Goal: Task Accomplishment & Management: Use online tool/utility

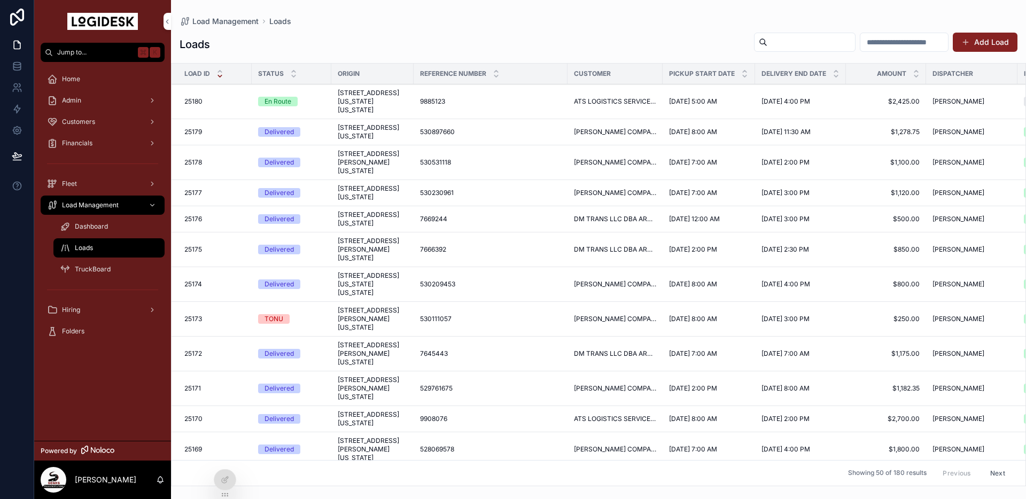
click at [370, 111] on span "852 West Pennsylvania Avenue, Pen Argyl, Pennsylvania, 18072, United States" at bounding box center [372, 102] width 69 height 26
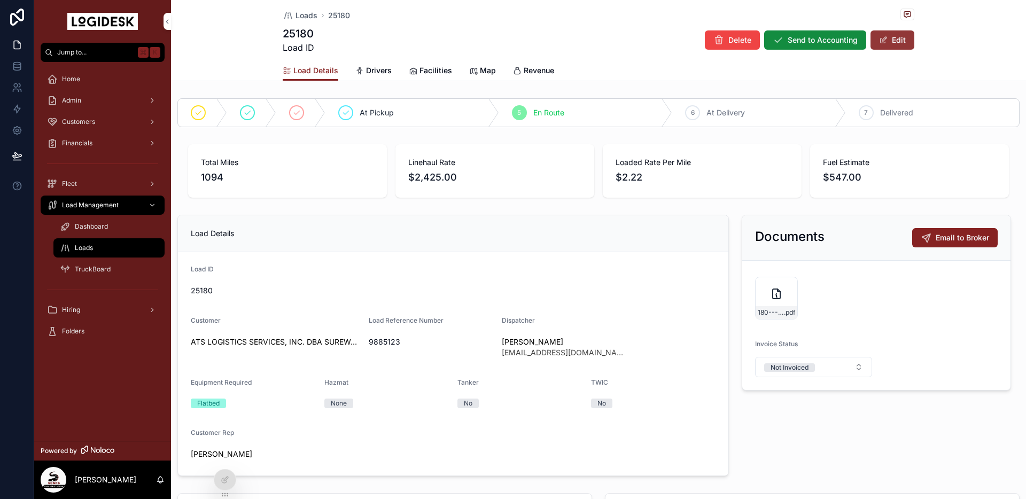
click at [897, 43] on button "Edit" at bounding box center [893, 39] width 44 height 19
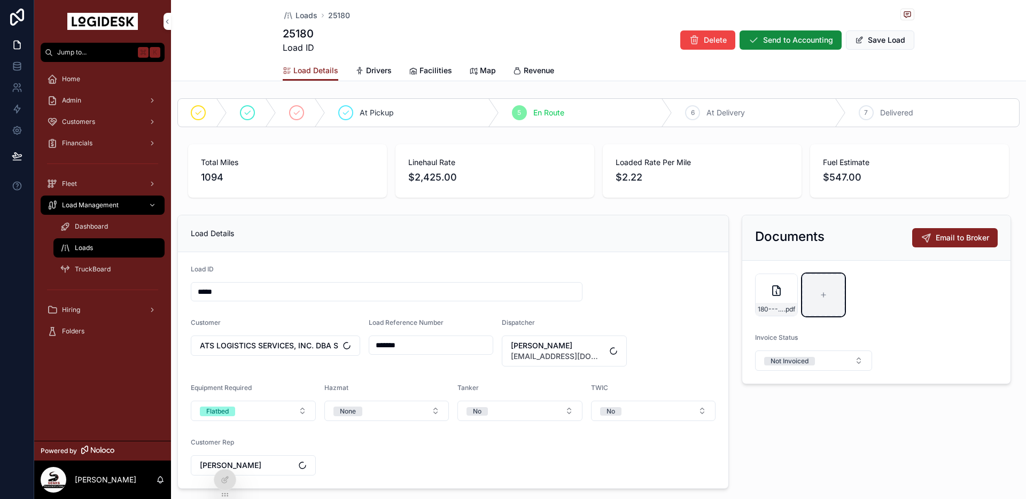
click at [813, 301] on div "scrollable content" at bounding box center [823, 295] width 43 height 43
click at [821, 295] on icon "scrollable content" at bounding box center [823, 294] width 7 height 7
type input "**********"
click at [894, 42] on button "Save Load" at bounding box center [880, 39] width 68 height 19
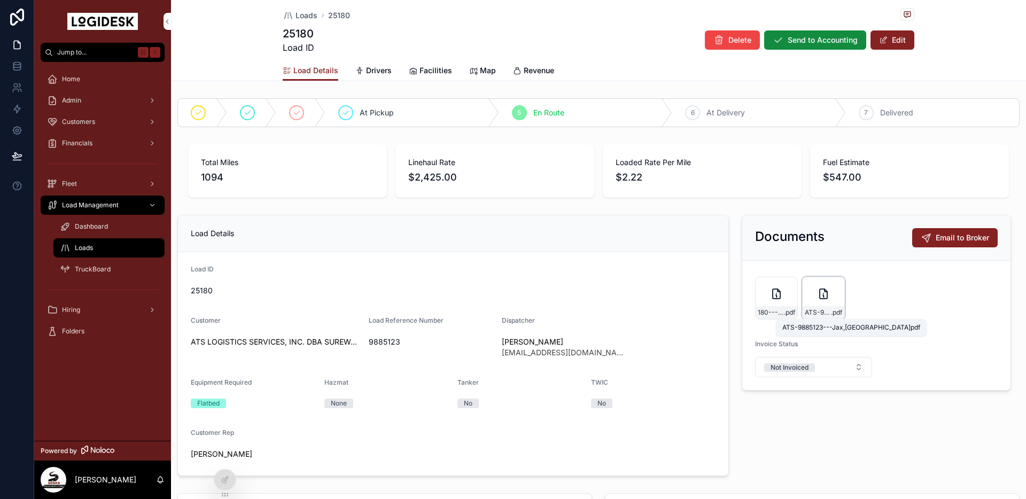
click at [810, 309] on span "ATS-9885123---Jax,FL" at bounding box center [818, 312] width 26 height 9
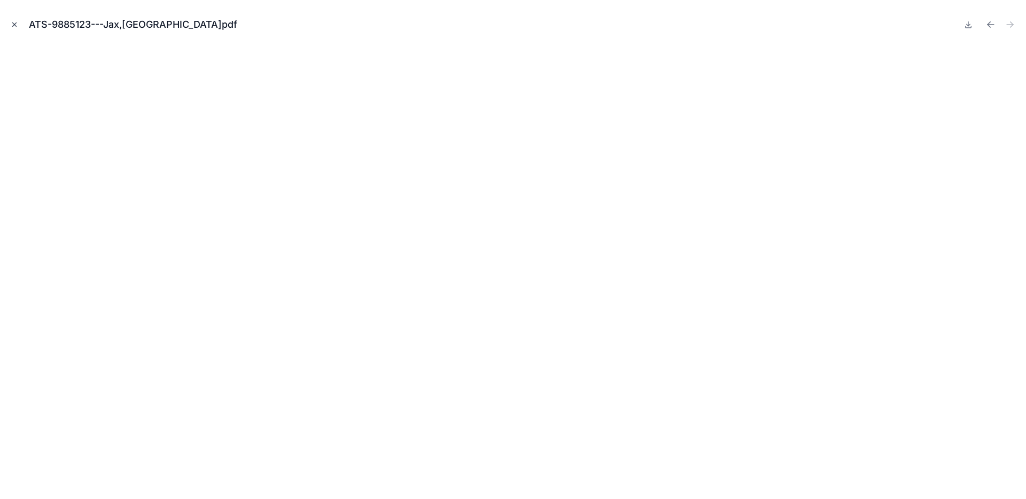
click at [12, 25] on icon "Close modal" at bounding box center [14, 24] width 7 height 7
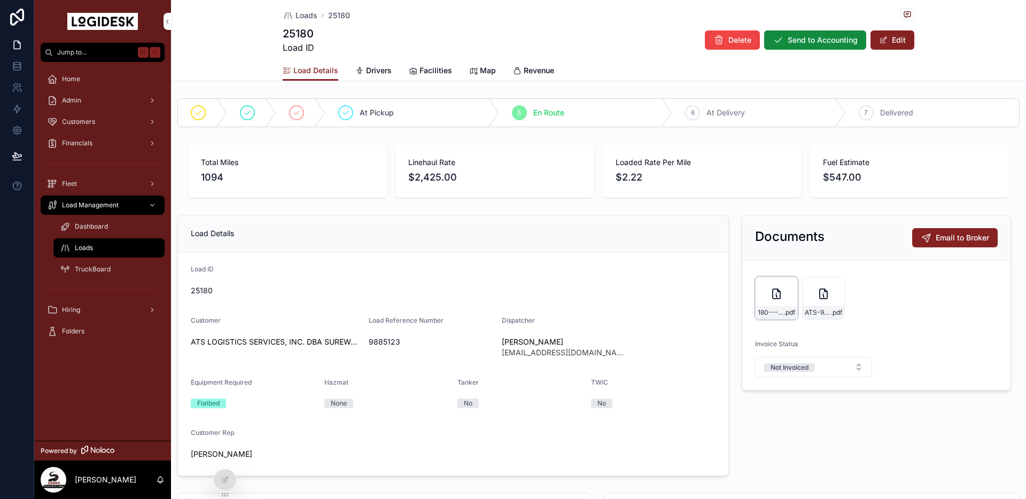
click at [772, 294] on icon "scrollable content" at bounding box center [776, 294] width 13 height 13
